Goal: Transaction & Acquisition: Purchase product/service

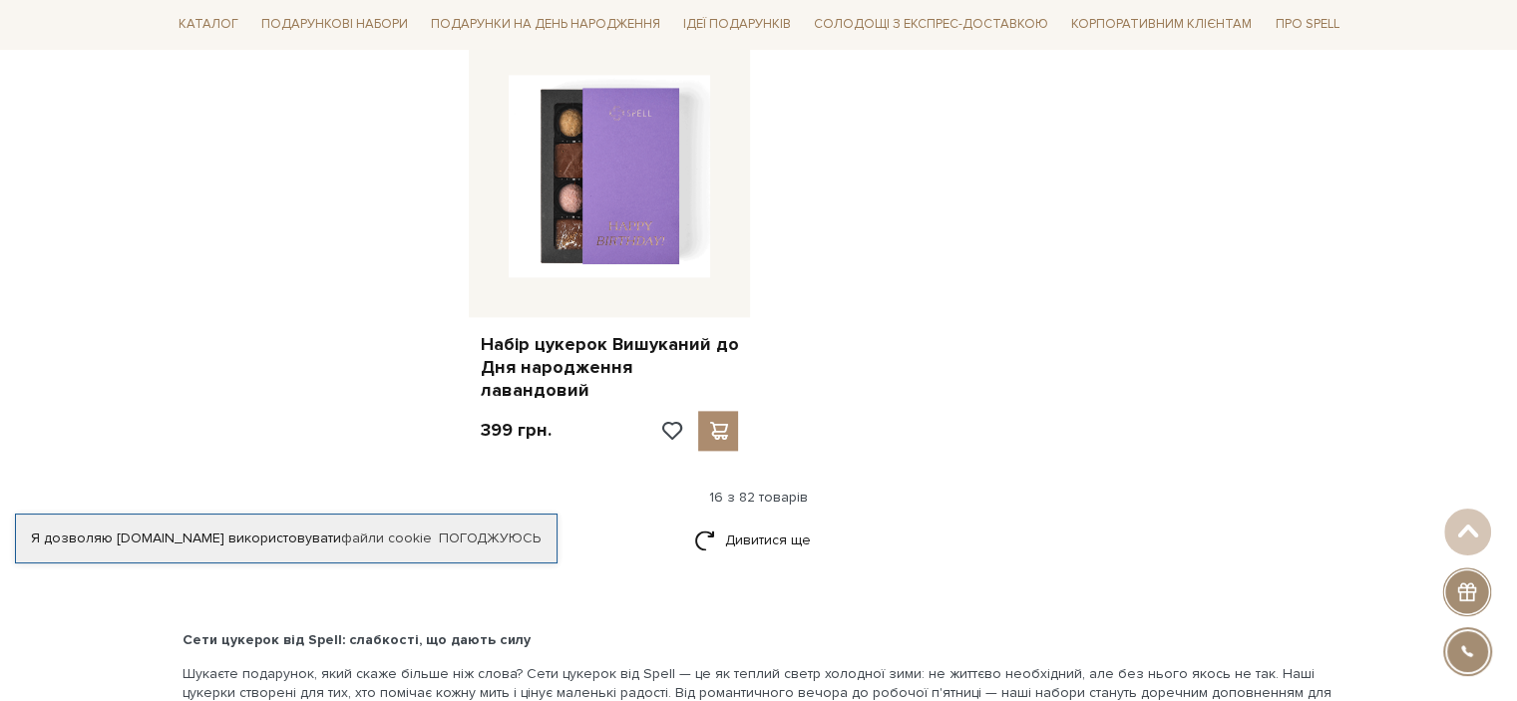
scroll to position [2493, 0]
click at [790, 522] on link "Дивитися ще" at bounding box center [759, 539] width 130 height 35
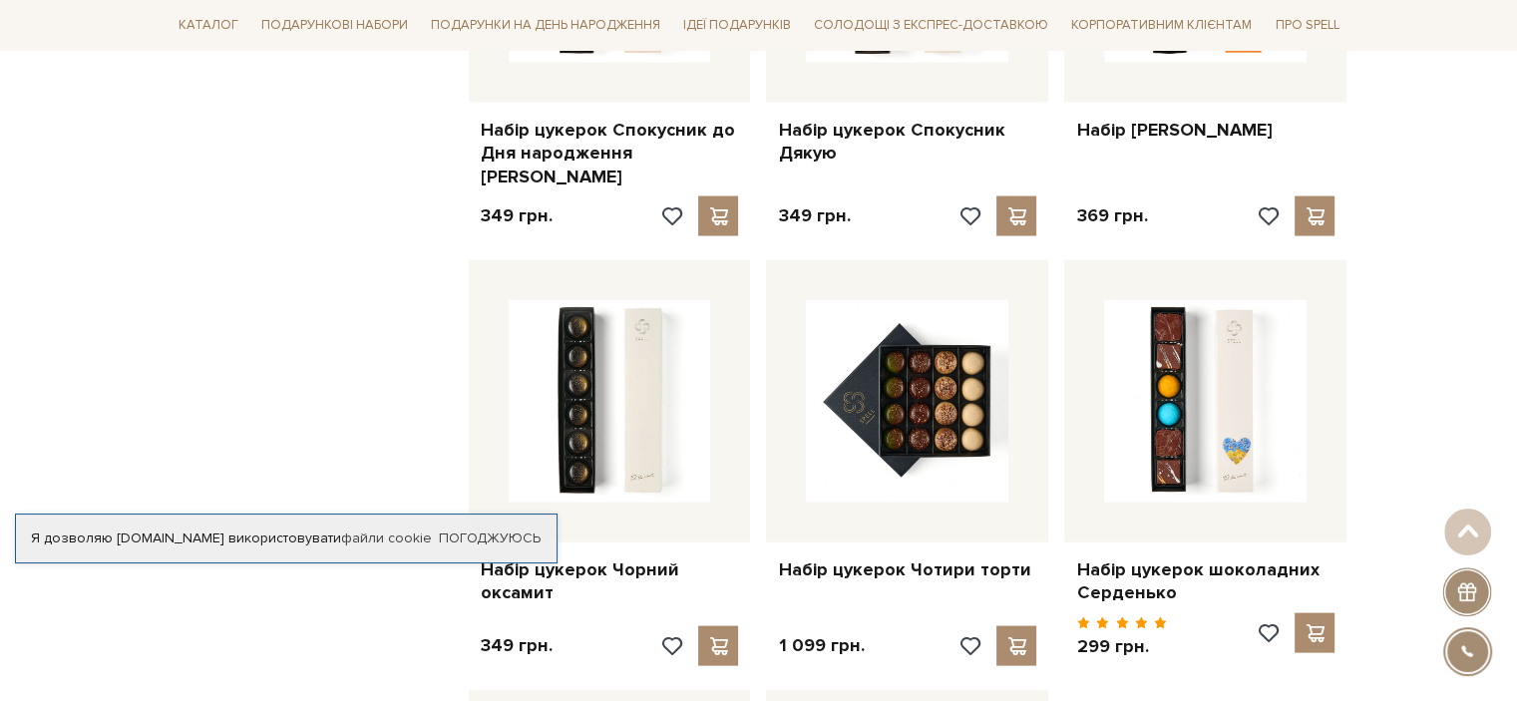
scroll to position [4089, 0]
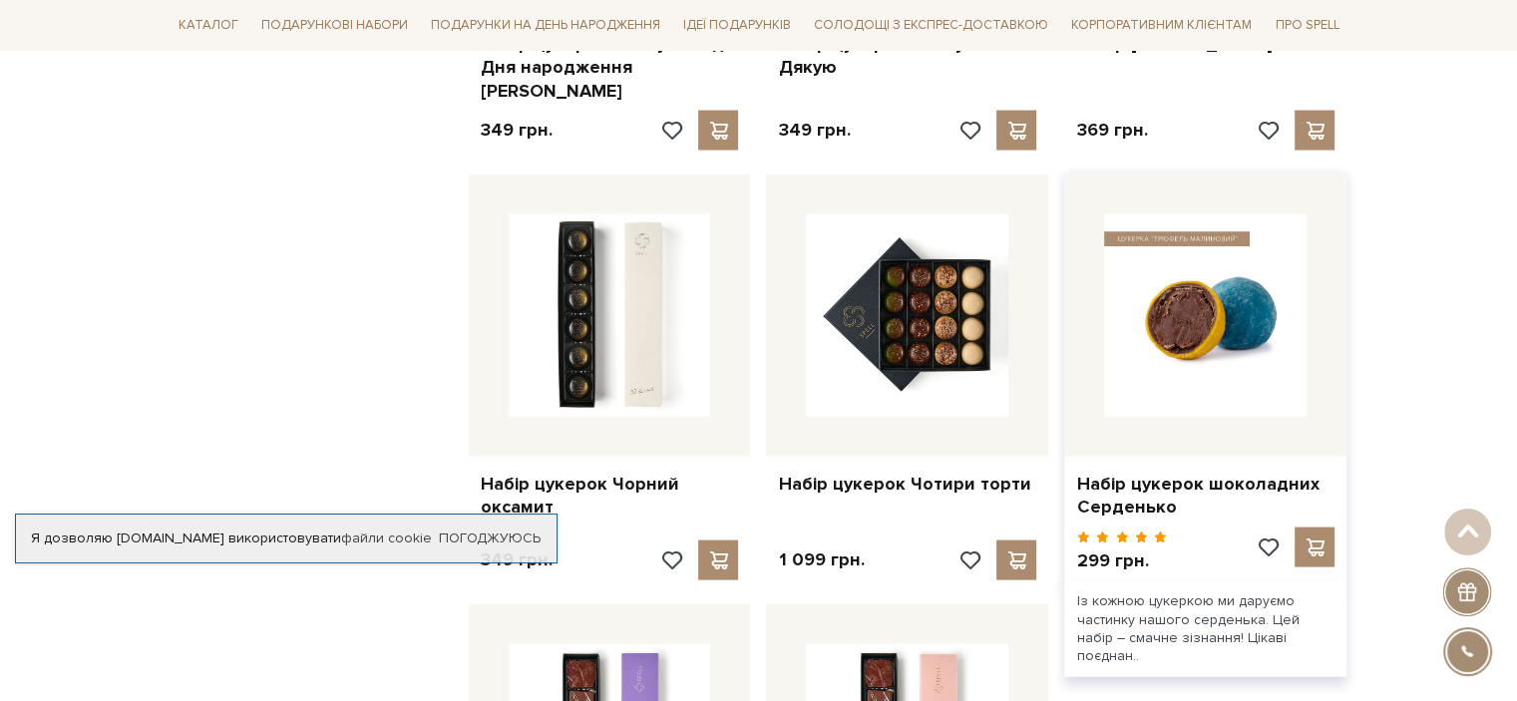
click at [1165, 232] on img at bounding box center [1205, 315] width 202 height 202
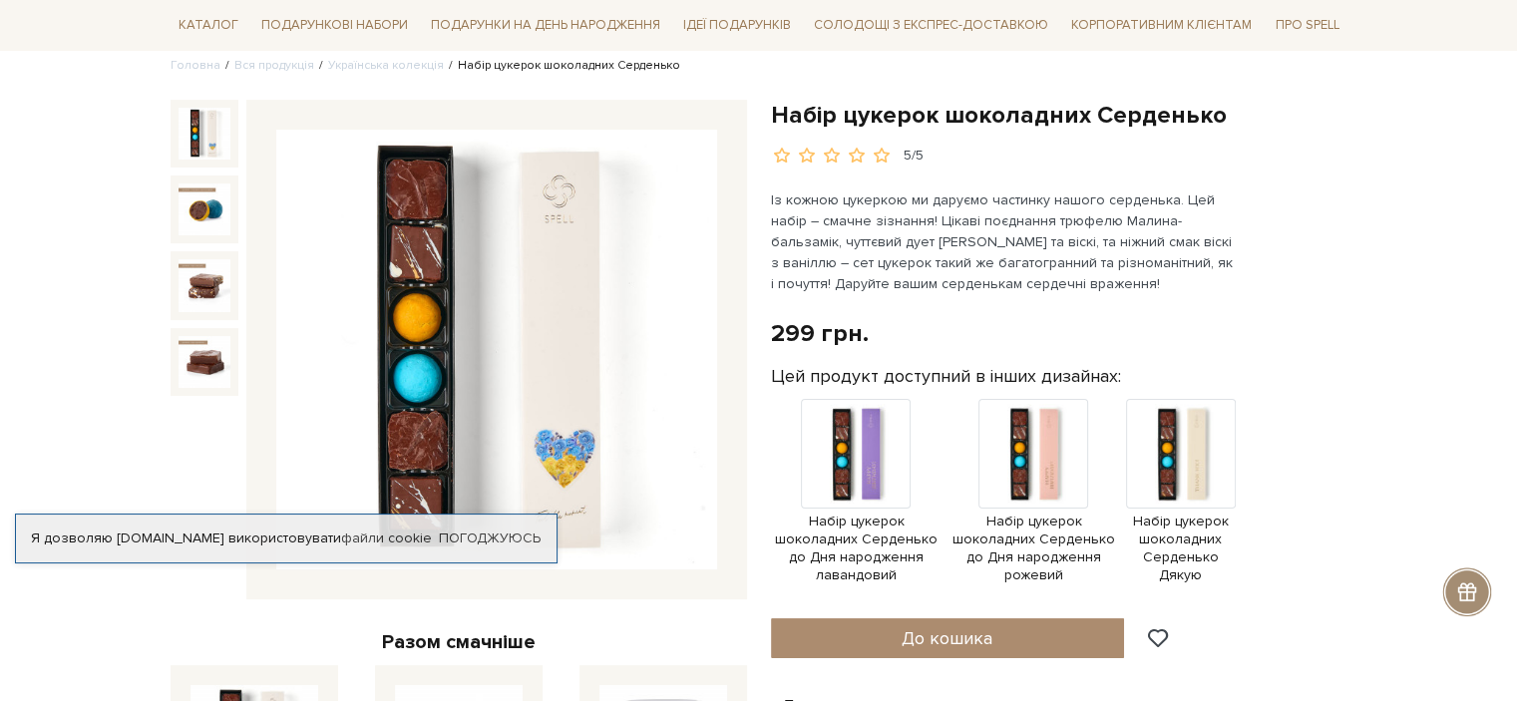
scroll to position [199, 0]
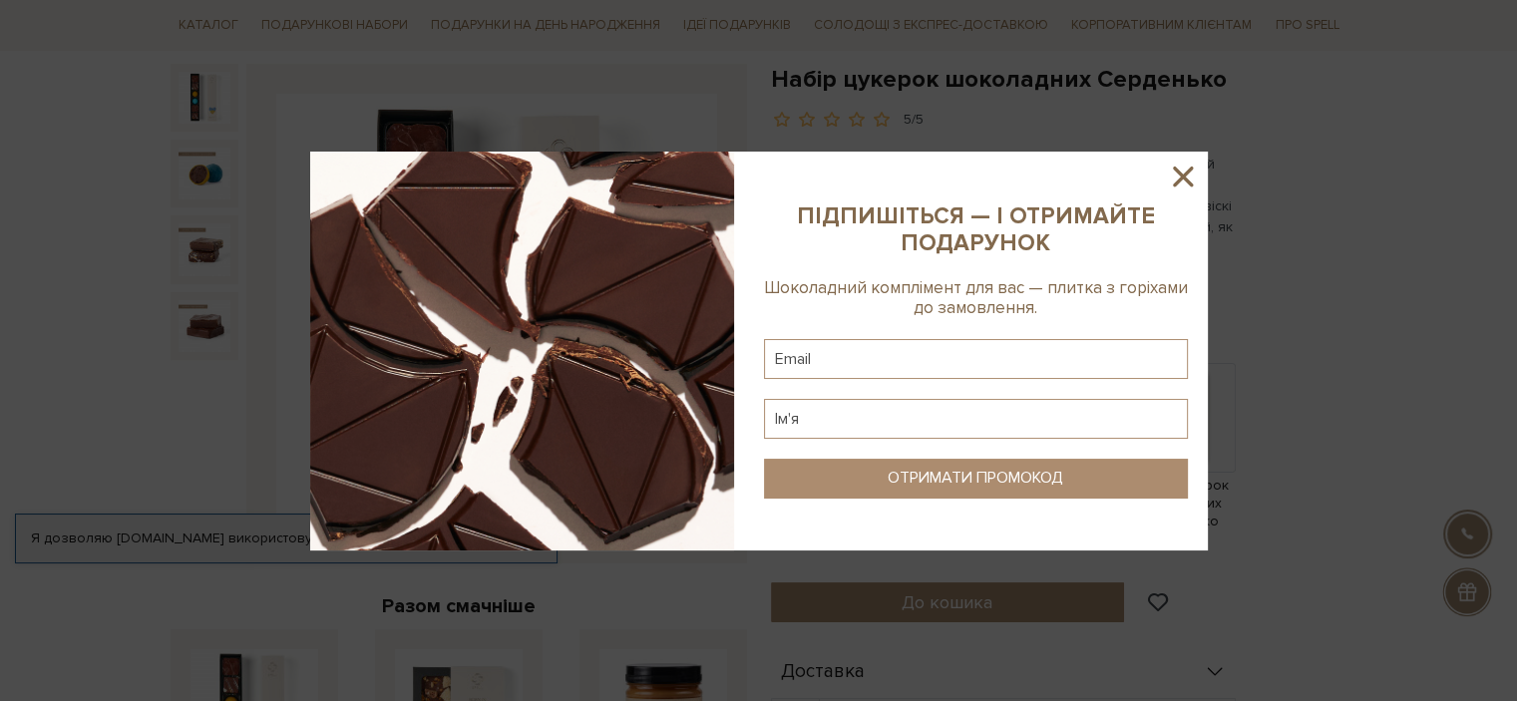
click at [1195, 174] on icon at bounding box center [1183, 177] width 34 height 34
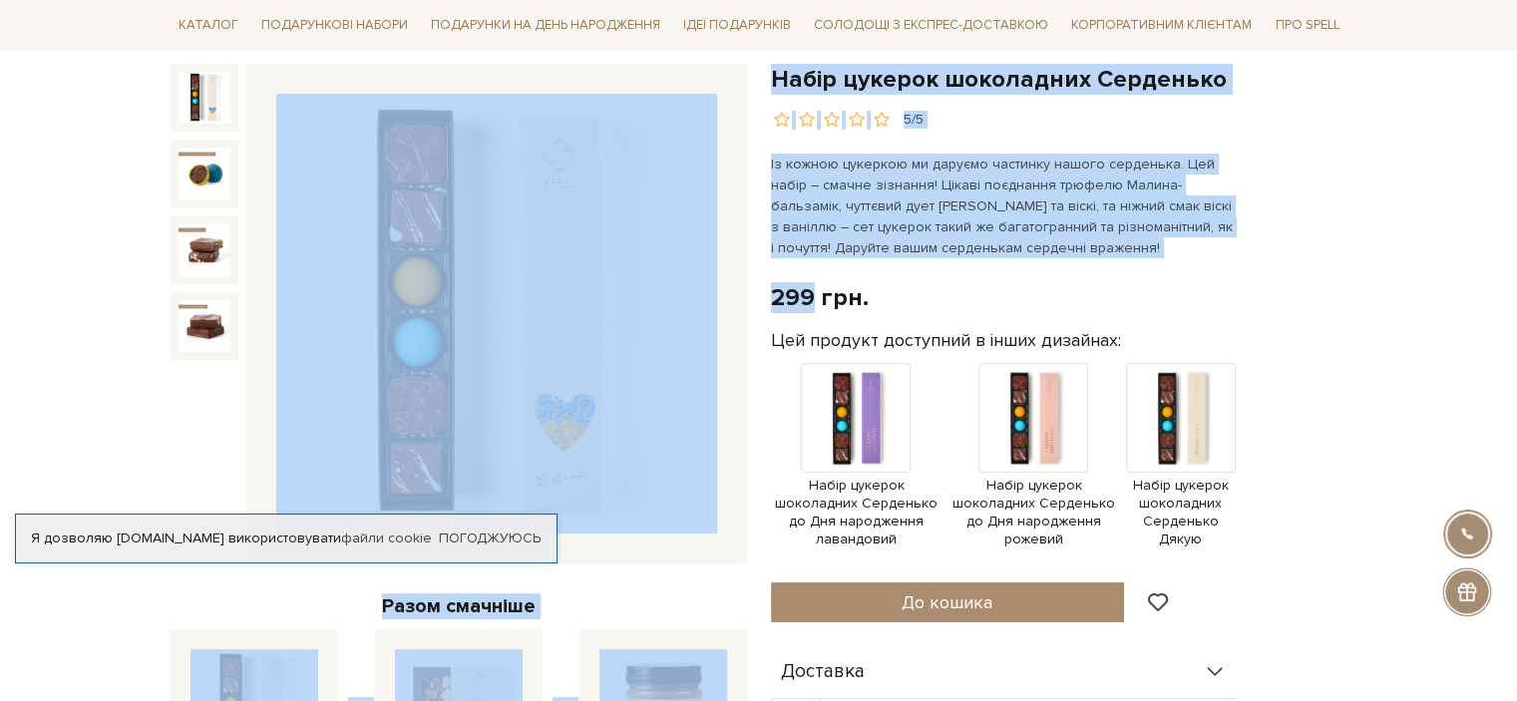
drag, startPoint x: 812, startPoint y: 296, endPoint x: 756, endPoint y: 289, distance: 56.3
click at [756, 289] on div "Набір цукерок шоколадних Серденько 5/5 Разом смачніше Набір цукерок шоколадних …" at bounding box center [759, 621] width 1201 height 1115
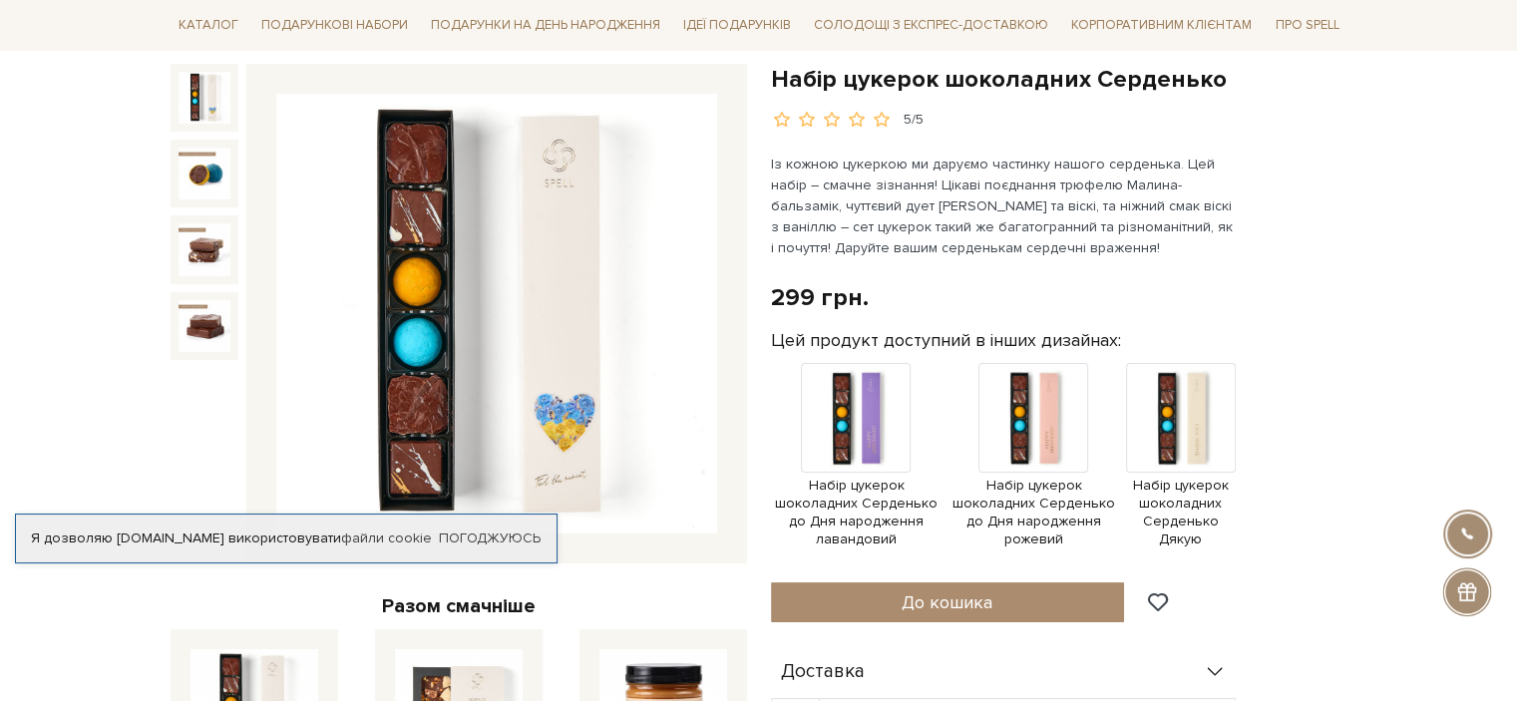
click at [1047, 307] on div "299 грн. Оплата частинами:" at bounding box center [1059, 297] width 576 height 31
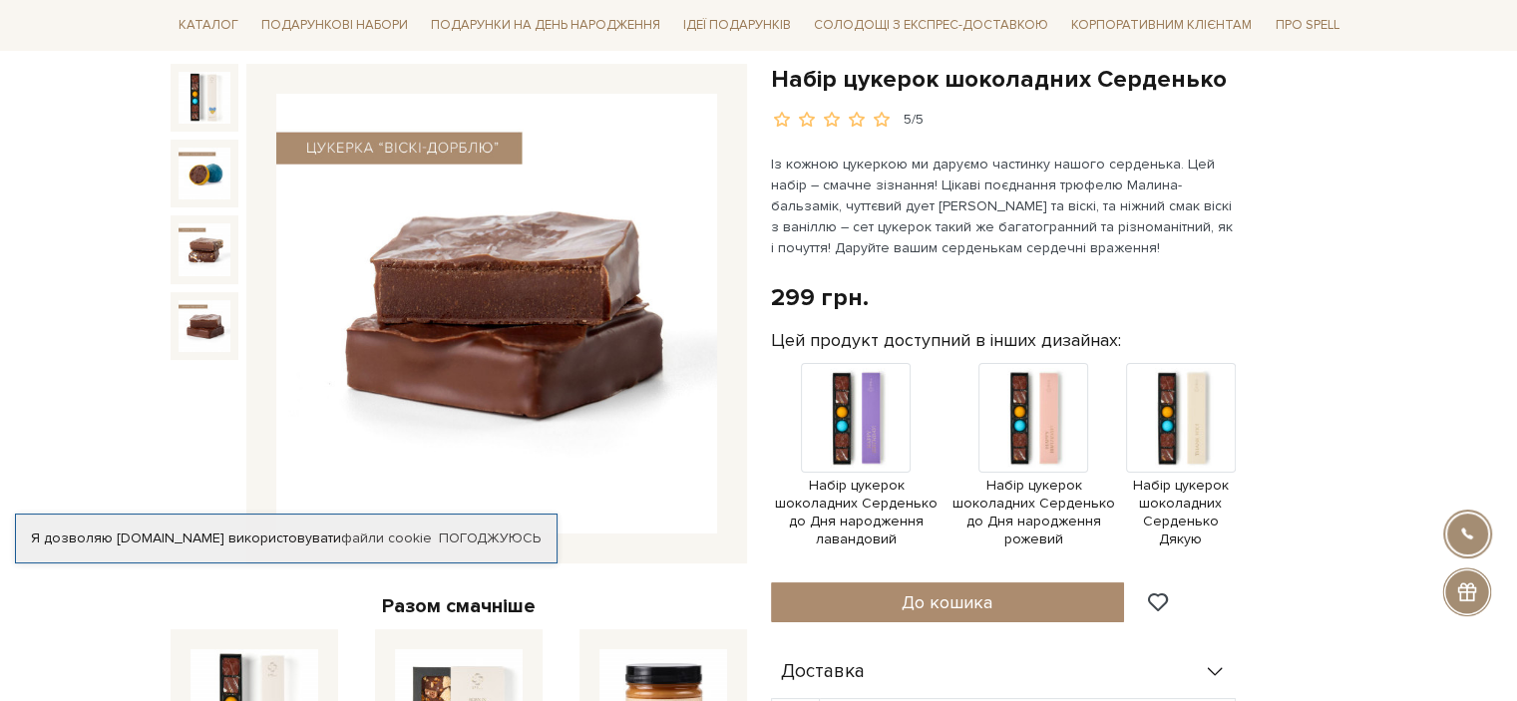
scroll to position [0, 0]
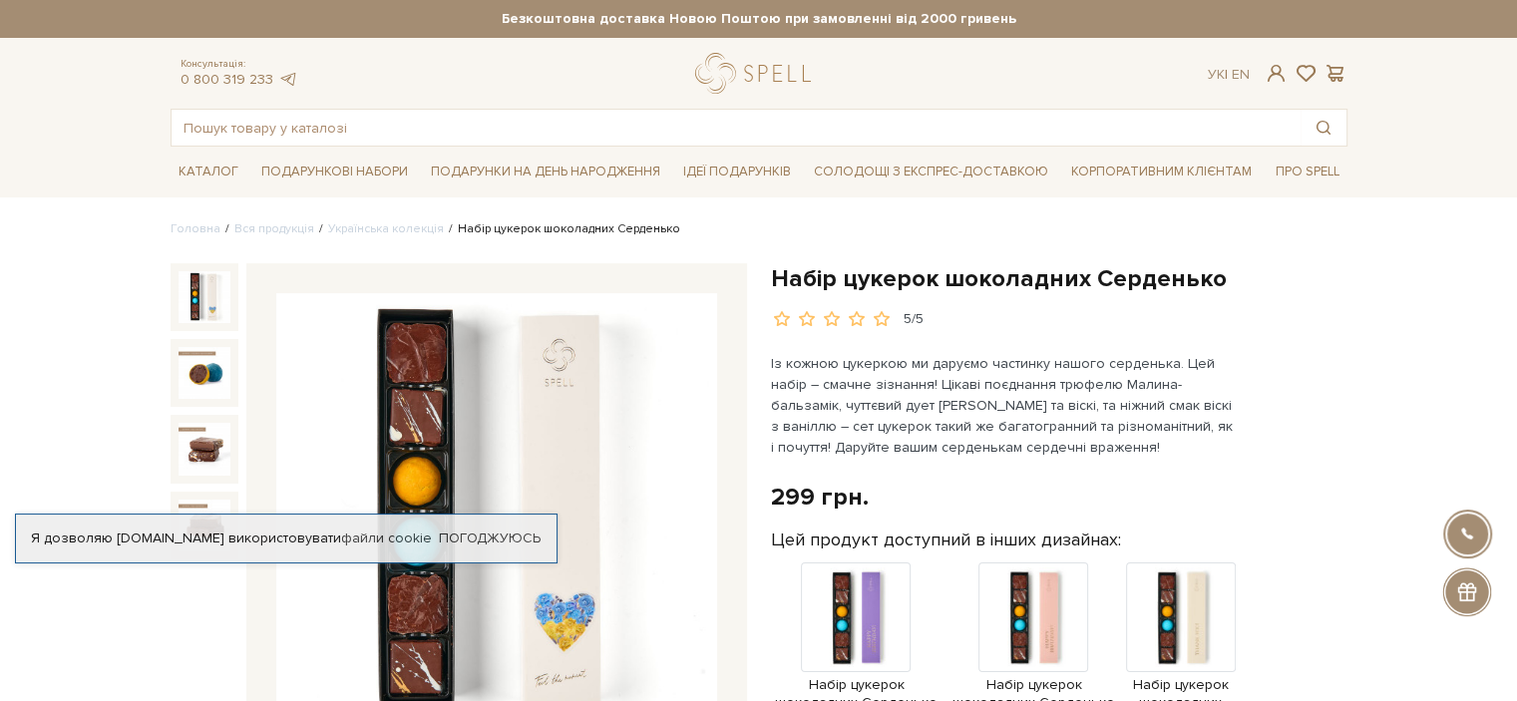
click at [203, 289] on img at bounding box center [205, 297] width 52 height 52
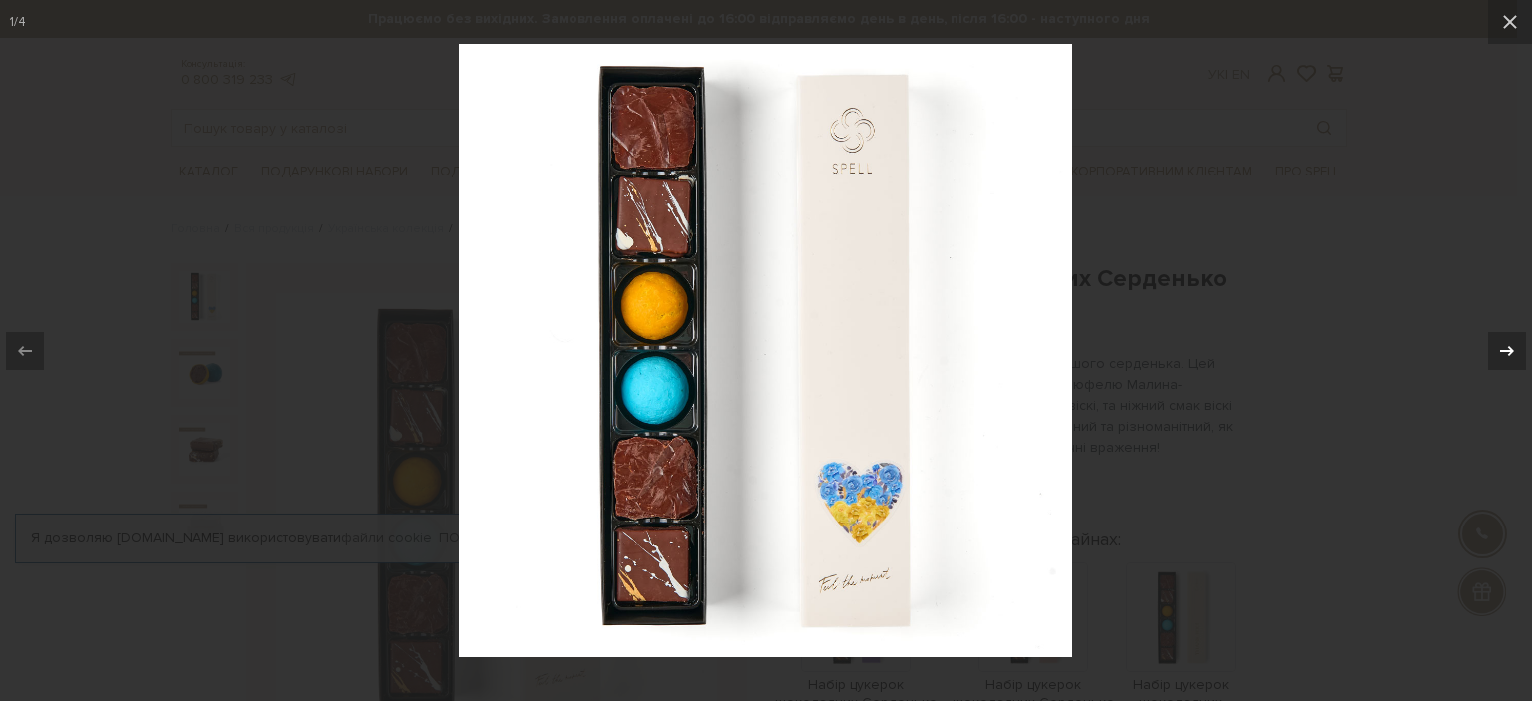
click at [1504, 348] on icon at bounding box center [1507, 351] width 24 height 24
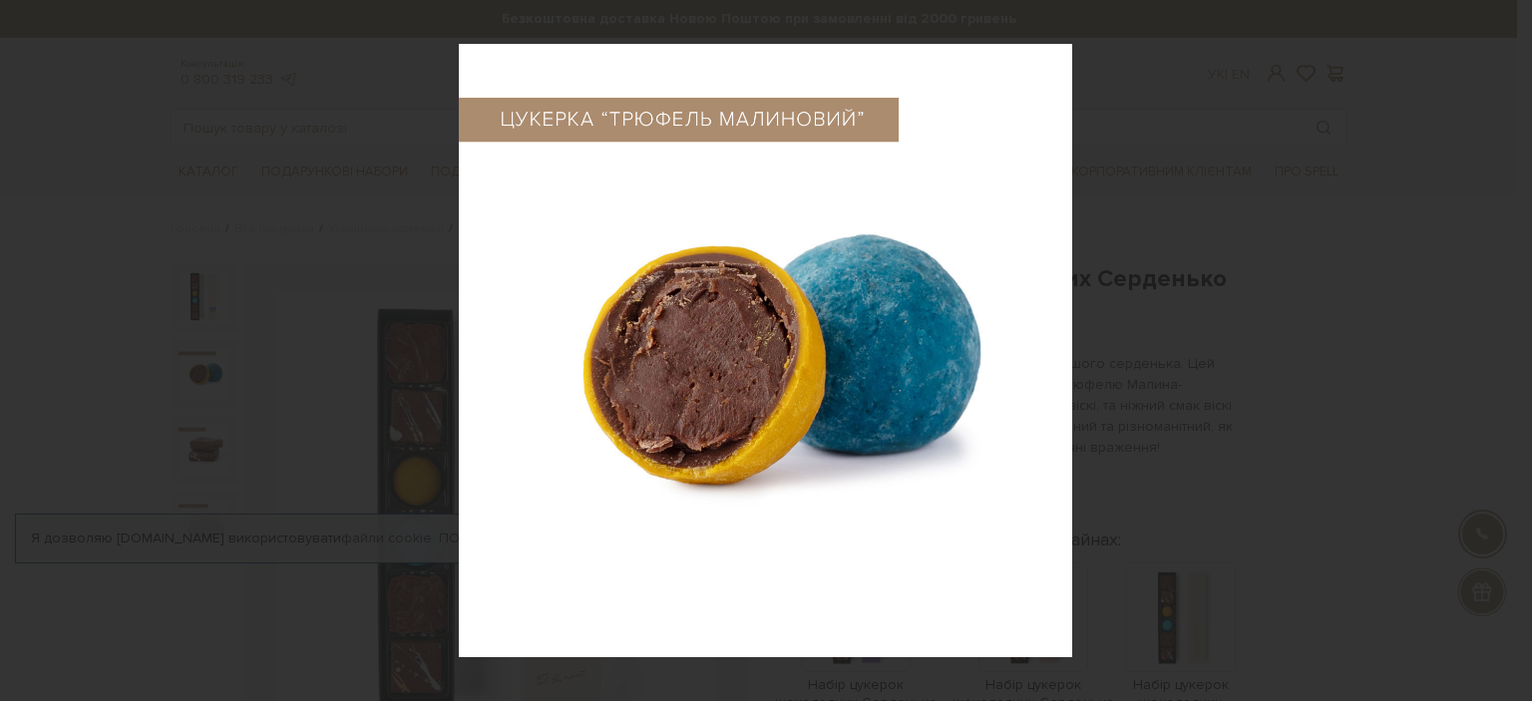
click at [1504, 348] on icon at bounding box center [1507, 351] width 24 height 24
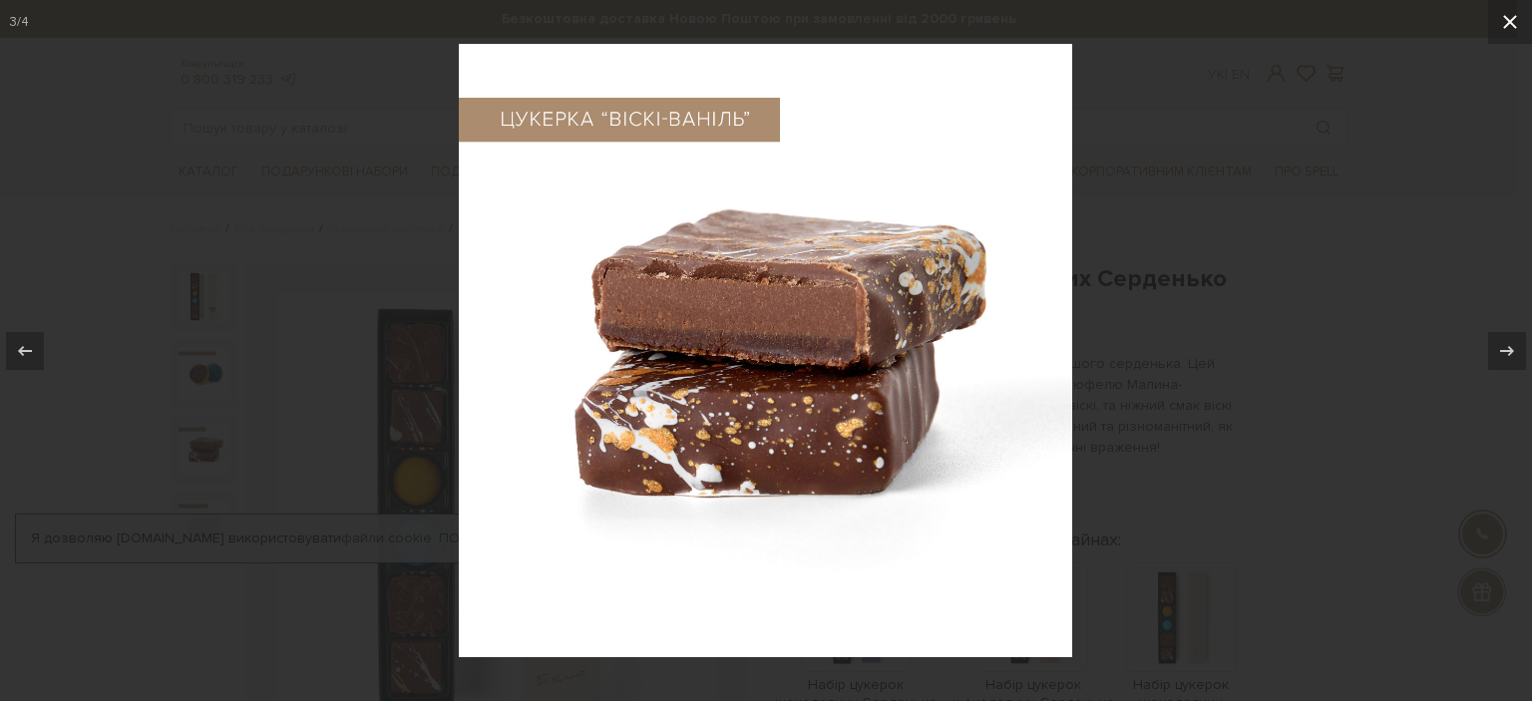
click at [1505, 14] on icon at bounding box center [1510, 22] width 24 height 24
